Goal: Find specific page/section: Locate a particular part of the current website

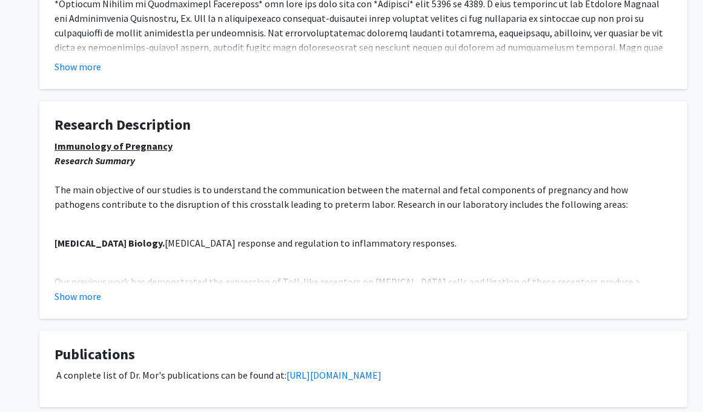
scroll to position [379, 0]
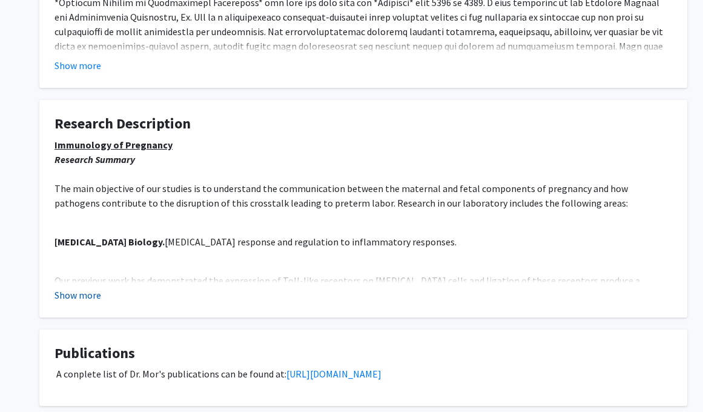
click at [98, 295] on button "Show more" at bounding box center [78, 295] width 47 height 15
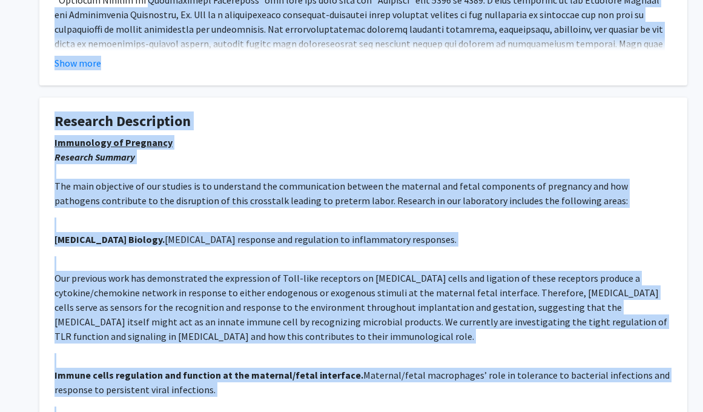
scroll to position [0, 0]
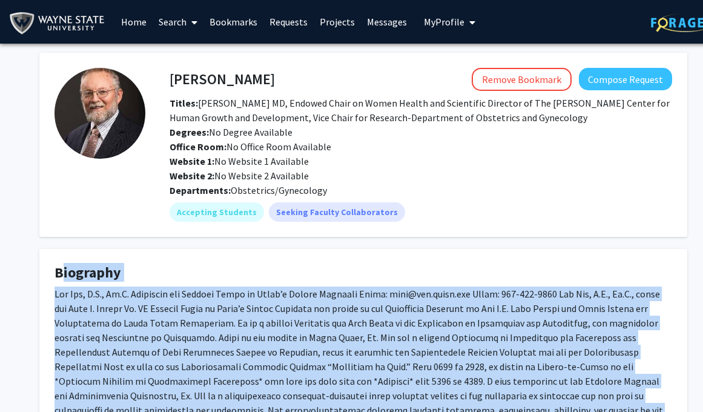
drag, startPoint x: 183, startPoint y: 234, endPoint x: 68, endPoint y: 259, distance: 117.3
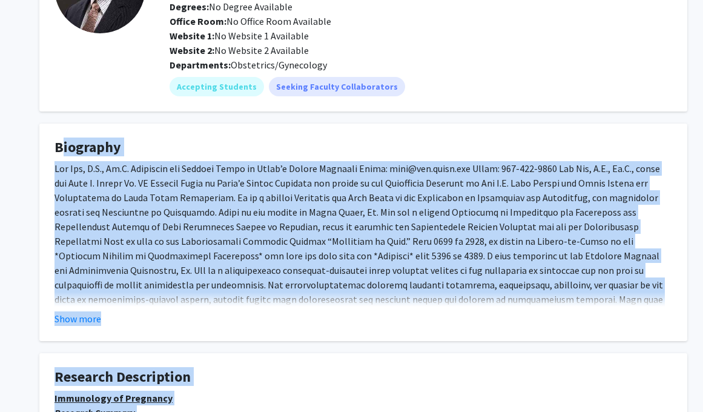
scroll to position [125, 0]
copy div "Loremipsu Dol Sit, A.C., Ad.E. Seddoeius tem Incidid Utlab et Dolor’m Aliqua En…"
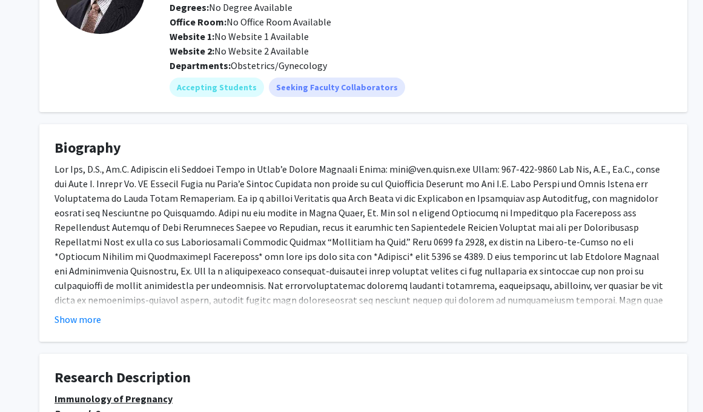
click at [93, 326] on fg-card "Biography Show more" at bounding box center [363, 232] width 648 height 217
click at [82, 317] on button "Show more" at bounding box center [78, 319] width 47 height 15
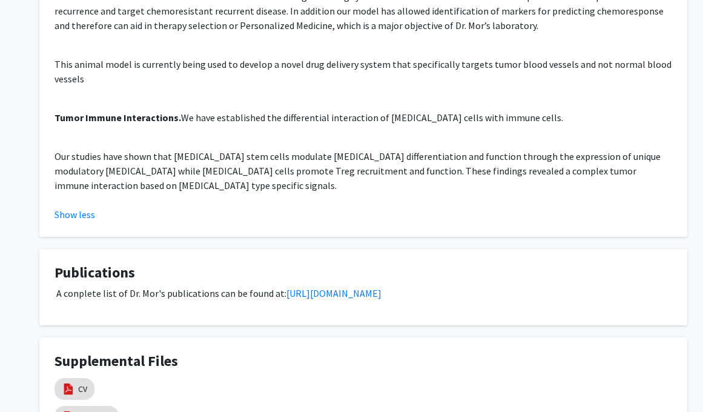
scroll to position [1838, 0]
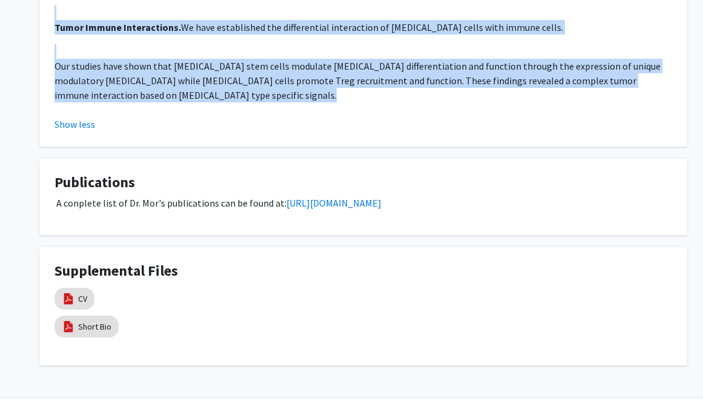
drag, startPoint x: 60, startPoint y: 58, endPoint x: 329, endPoint y: 109, distance: 273.7
copy div "loremips Dol Sit, A.C., Ad.E. Seddoeius tem Incidid Utlab et Dolor’m Aliqua Eni…"
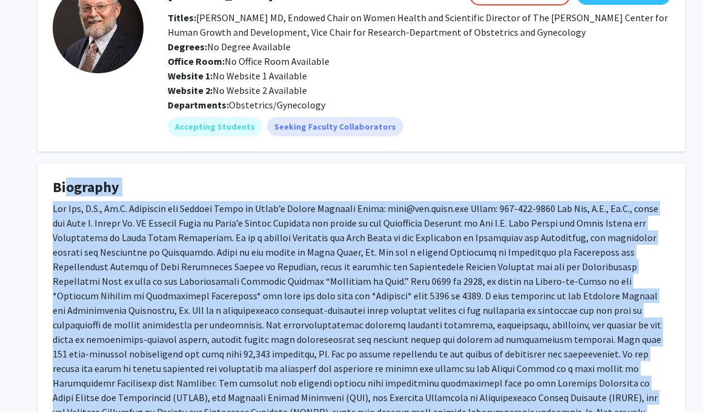
scroll to position [82, 2]
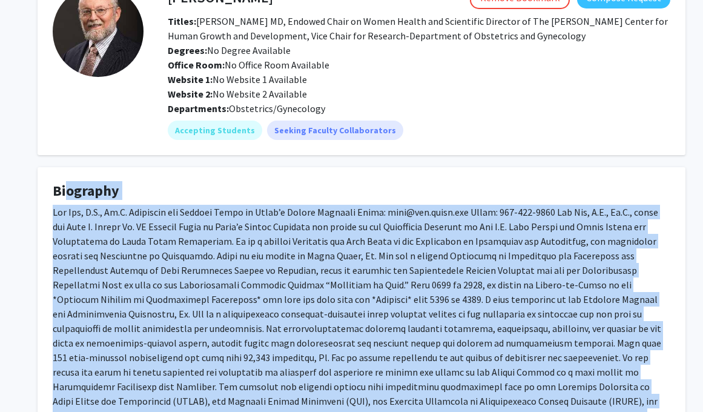
click at [378, 220] on p at bounding box center [362, 394] width 618 height 378
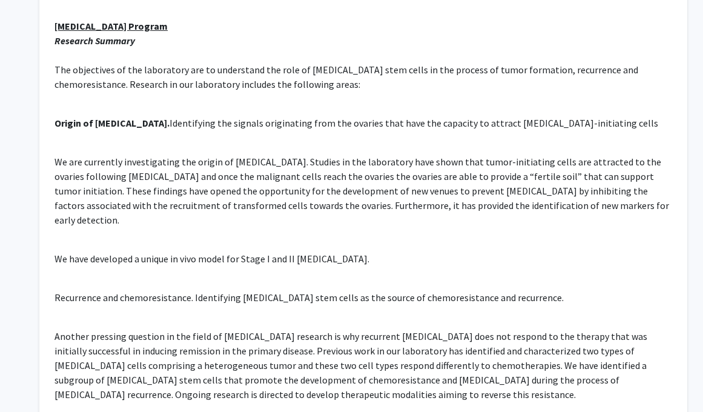
scroll to position [1229, 0]
